Goal: Navigation & Orientation: Find specific page/section

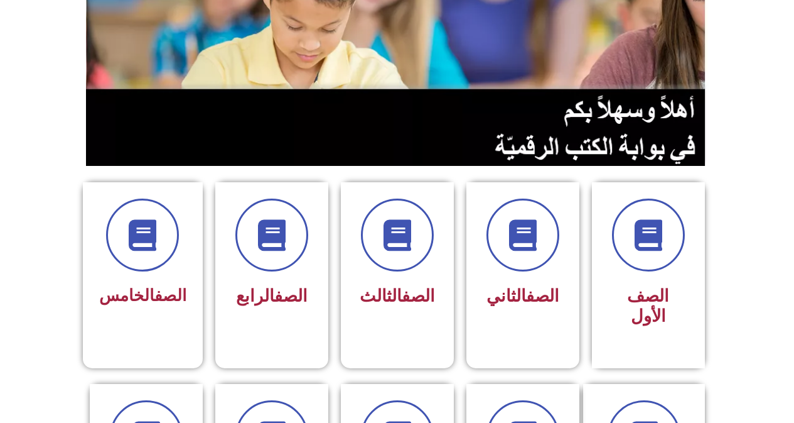
scroll to position [188, 0]
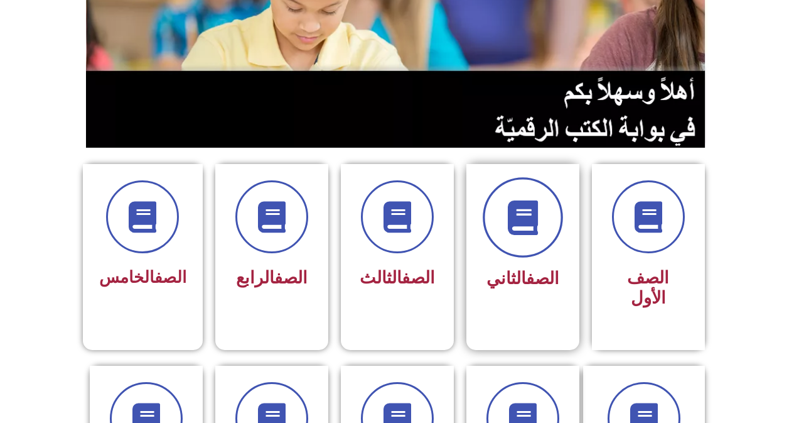
click at [552, 233] on span at bounding box center [523, 217] width 80 height 80
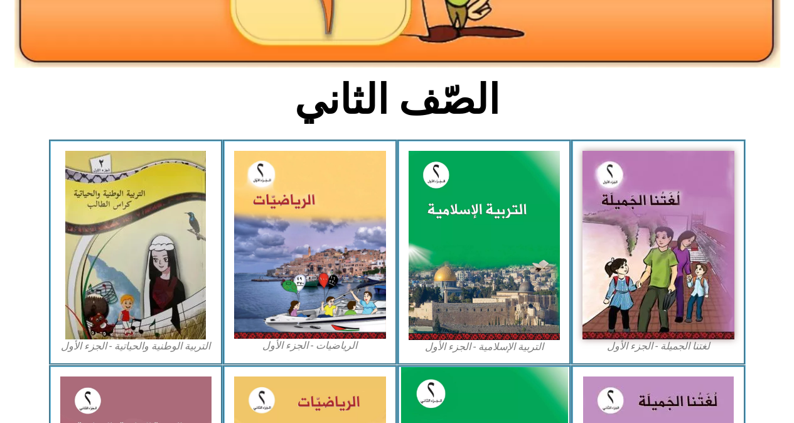
scroll to position [314, 0]
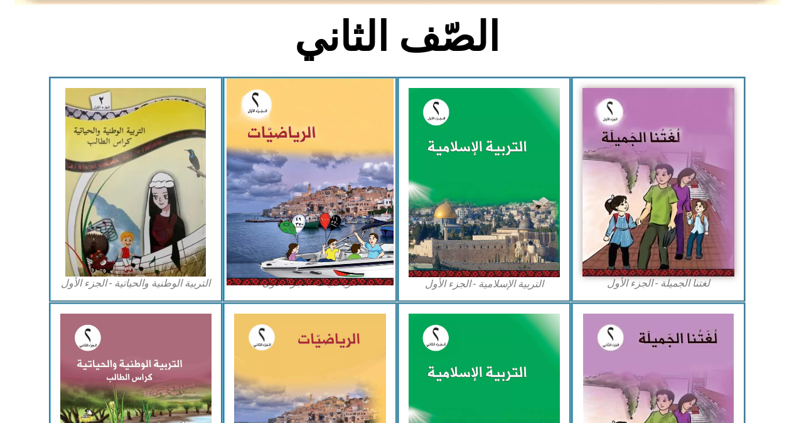
click at [337, 193] on img at bounding box center [310, 181] width 167 height 207
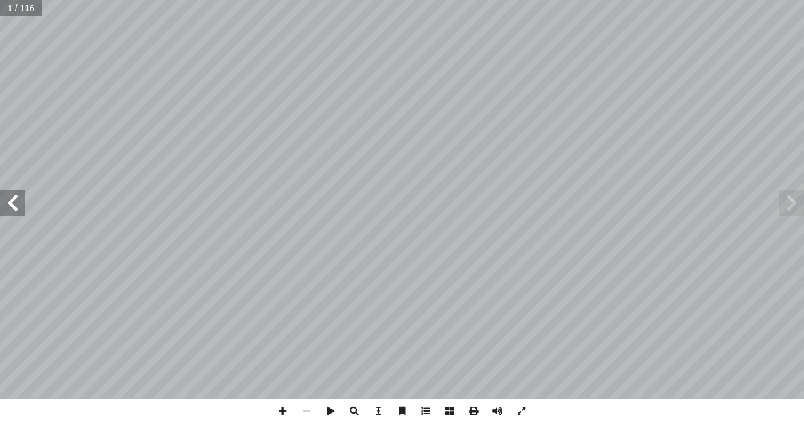
click at [11, 204] on span at bounding box center [12, 202] width 25 height 25
click at [11, 203] on span at bounding box center [12, 202] width 25 height 25
click at [11, 202] on span at bounding box center [12, 202] width 25 height 25
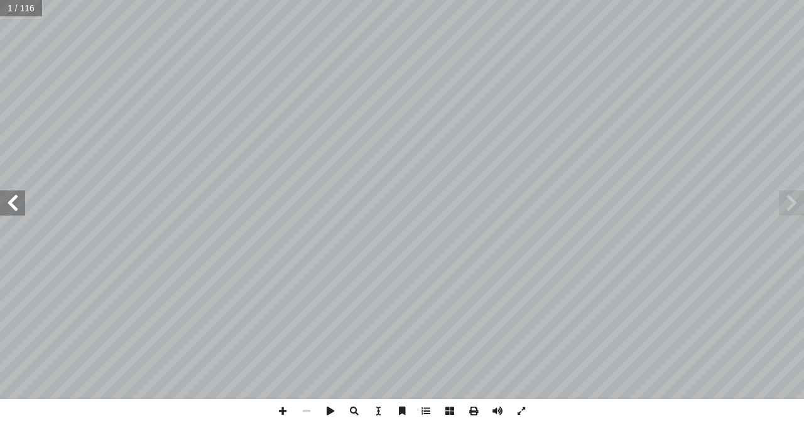
click at [11, 202] on span at bounding box center [12, 202] width 25 height 25
click at [12, 202] on span at bounding box center [12, 202] width 25 height 25
